Goal: Task Accomplishment & Management: Manage account settings

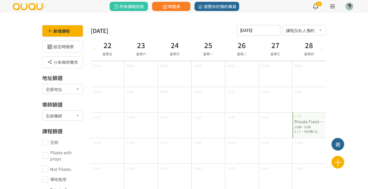
click at [93, 47] on icon at bounding box center [95, 48] width 6 height 4
type input "2025-08-15"
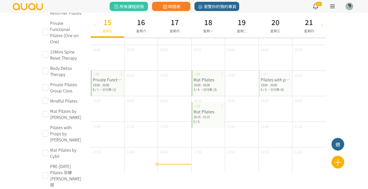
scroll to position [246, 0]
click at [204, 81] on div "Mat Pilates" at bounding box center [207, 80] width 29 height 6
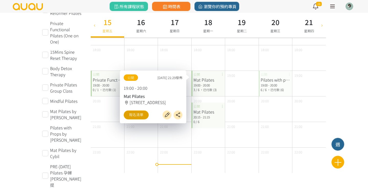
click at [141, 115] on link "報名清單" at bounding box center [136, 114] width 25 height 9
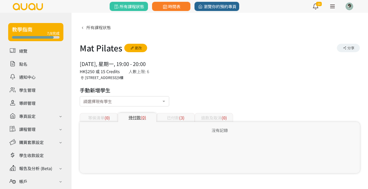
click at [177, 120] on div "已付款 (3)" at bounding box center [175, 117] width 38 height 9
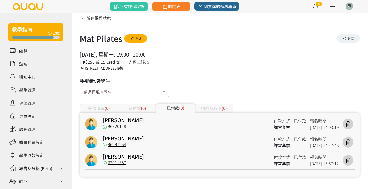
scroll to position [9, 0]
click at [115, 90] on div "請選擇現有學生" at bounding box center [124, 92] width 89 height 10
click at [120, 93] on input "text" at bounding box center [124, 91] width 82 height 6
click at [163, 92] on div at bounding box center [164, 92] width 10 height 10
click at [128, 94] on div at bounding box center [124, 92] width 89 height 10
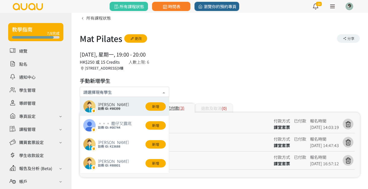
type input "d"
type input "fann"
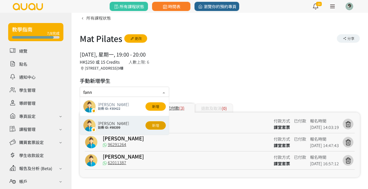
click at [153, 126] on button "新增" at bounding box center [155, 125] width 20 height 8
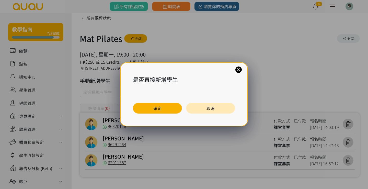
click at [156, 104] on button "確定" at bounding box center [157, 108] width 49 height 11
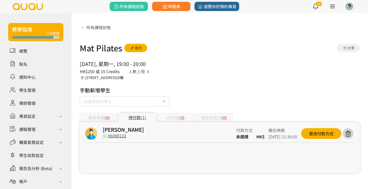
click at [201, 100] on div "所有課程狀態 Mat Pilates 更改 分享 2025/08/18, 星期一, 19:00 - 20:00 人數上限: 6 HK$250 或 15 Cre…" at bounding box center [220, 98] width 280 height 150
click at [318, 128] on div "更改付款方式" at bounding box center [321, 133] width 40 height 11
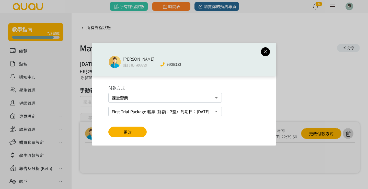
click at [130, 125] on div "付款方式 課堂套票 PayMe 轉數快FPS及銀行轉帳 First Trial Package 套票 (餘額：2堂）到期日：2025/10/04, 18:59…" at bounding box center [184, 110] width 184 height 69
click at [130, 130] on span "更改" at bounding box center [127, 132] width 8 height 6
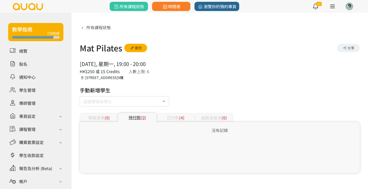
click at [230, 76] on div "2025/08/18, 星期一, 19:00 - 20:00 人數上限: 6 HK$250 或 15 Credits 香港, 九龍, 旺角, CHI'S ST…" at bounding box center [220, 70] width 280 height 20
click at [91, 28] on span "所有課程狀態" at bounding box center [98, 27] width 25 height 6
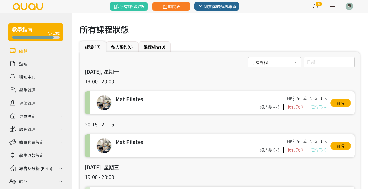
click at [24, 54] on link at bounding box center [35, 50] width 55 height 9
